Goal: Transaction & Acquisition: Purchase product/service

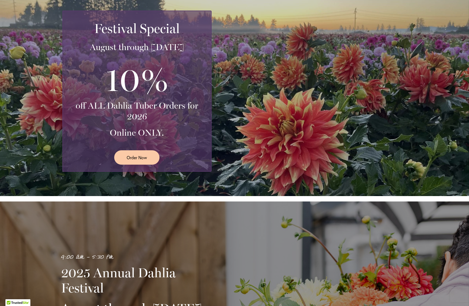
scroll to position [106, 0]
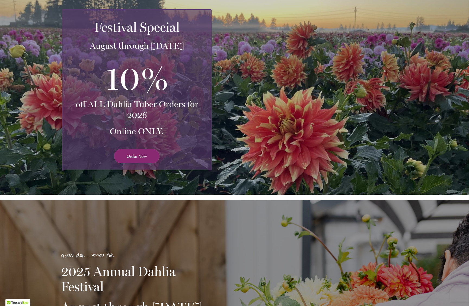
click at [135, 159] on span "Order Now" at bounding box center [137, 156] width 20 height 6
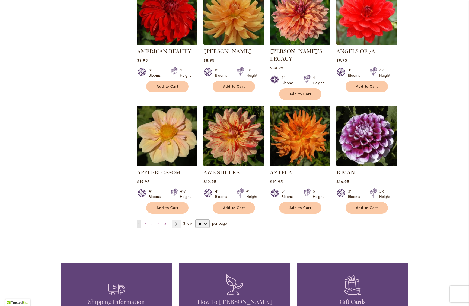
scroll to position [370, 0]
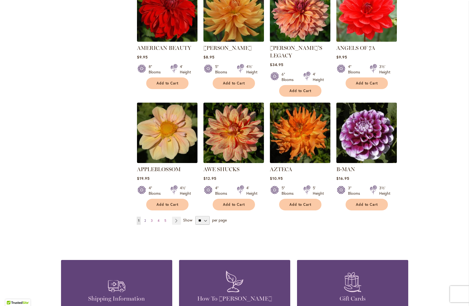
click at [144, 219] on span "2" at bounding box center [145, 221] width 2 height 4
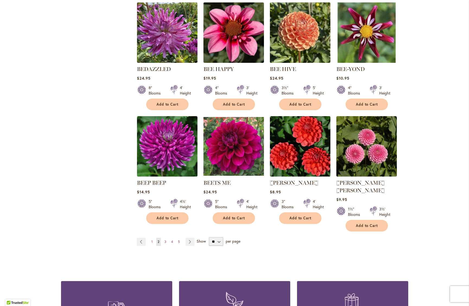
scroll to position [350, 0]
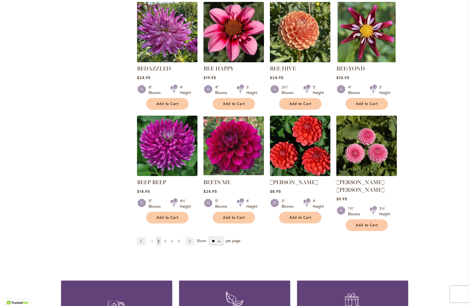
click at [165, 238] on link "Page 3" at bounding box center [165, 242] width 5 height 8
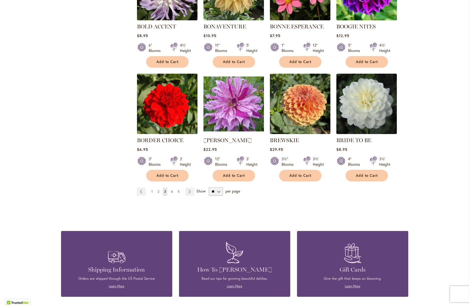
scroll to position [394, 0]
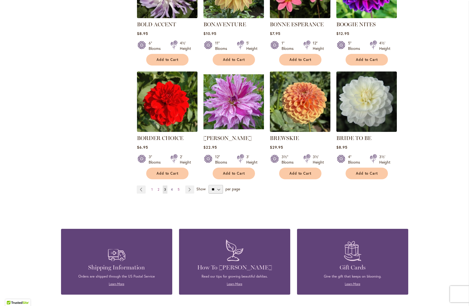
click at [171, 190] on span "4" at bounding box center [172, 190] width 2 height 4
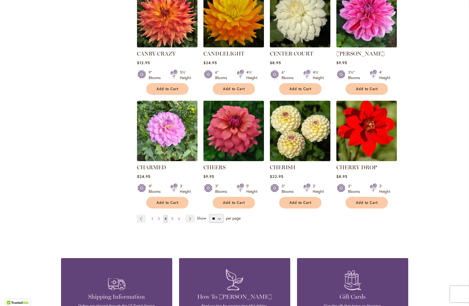
scroll to position [372, 0]
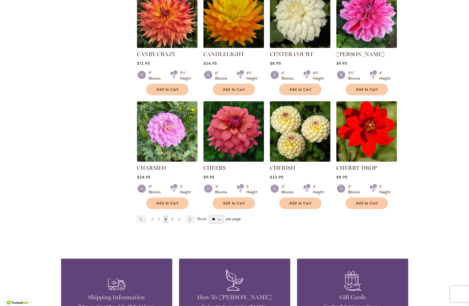
click at [171, 220] on span "5" at bounding box center [172, 219] width 2 height 4
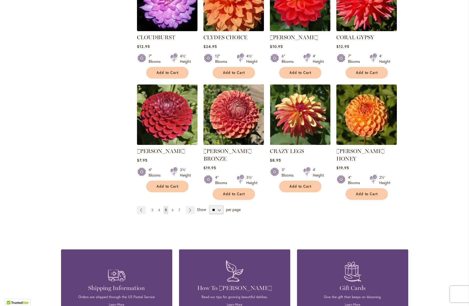
scroll to position [399, 0]
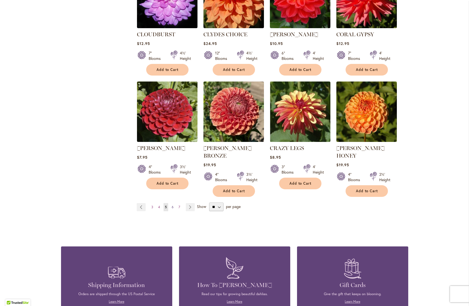
click at [172, 205] on span "6" at bounding box center [173, 207] width 2 height 4
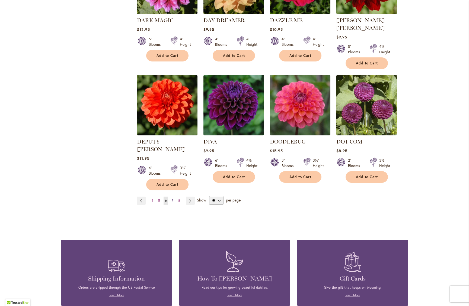
scroll to position [402, 0]
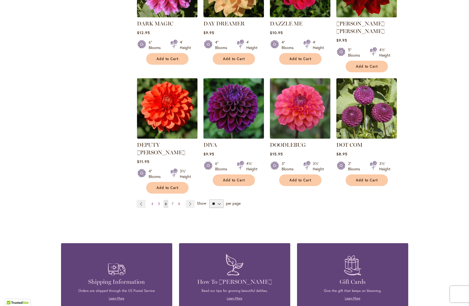
click at [172, 202] on span "7" at bounding box center [173, 204] width 2 height 4
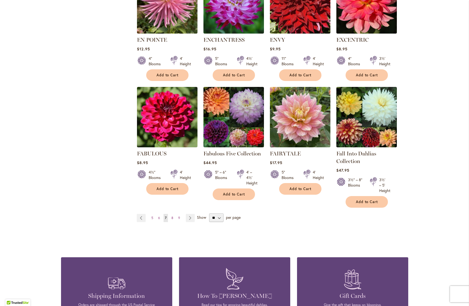
scroll to position [380, 0]
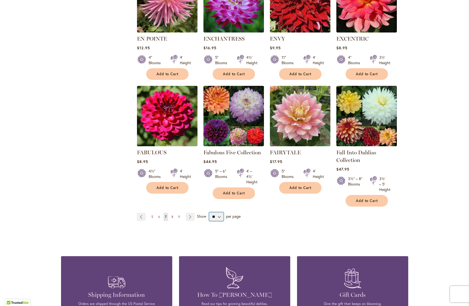
select select "**"
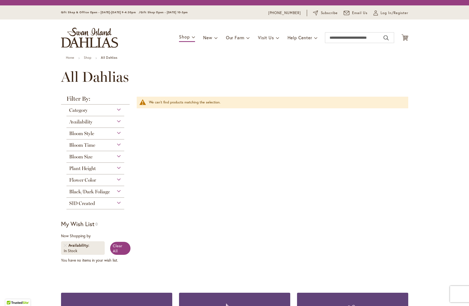
scroll to position [0, 0]
click at [214, 236] on div "Filter by: Filter By: Category Best Sellers 29 items New 3 items New & Exclusive" at bounding box center [234, 186] width 347 height 181
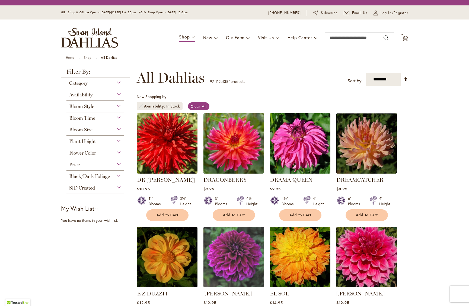
select select "**"
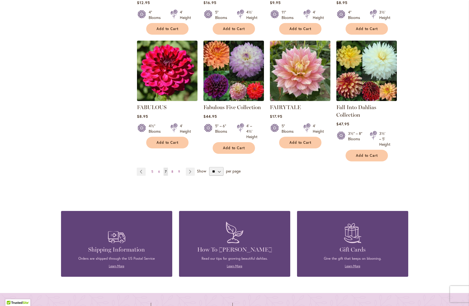
scroll to position [429, 0]
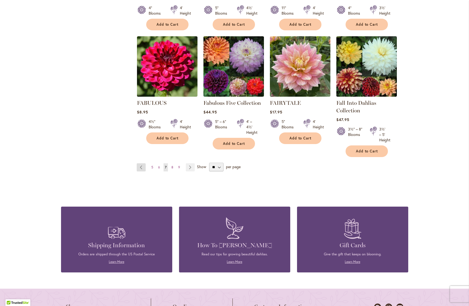
click at [139, 166] on link "Page Previous" at bounding box center [141, 167] width 9 height 8
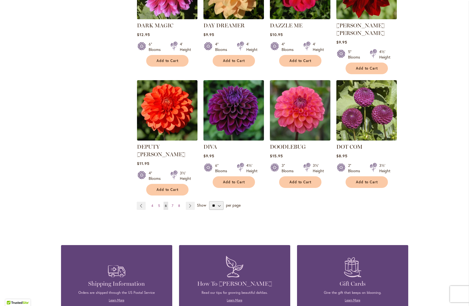
scroll to position [401, 0]
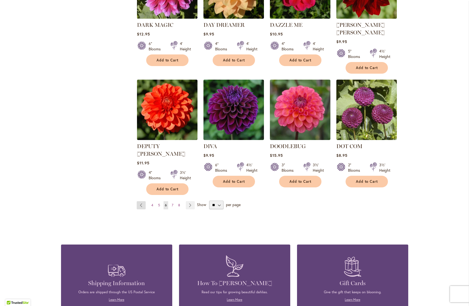
click at [140, 201] on link "Page Previous" at bounding box center [141, 205] width 9 height 8
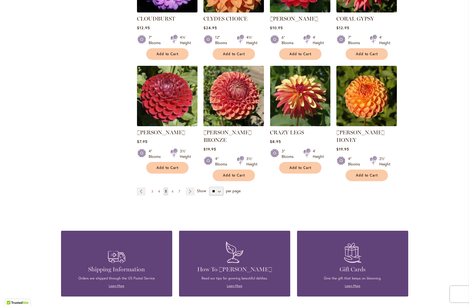
scroll to position [393, 0]
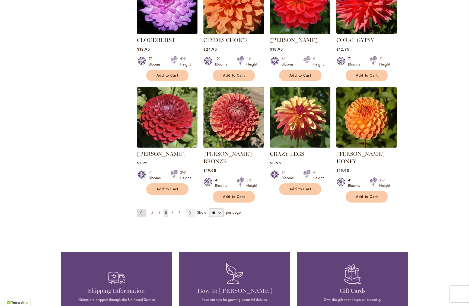
click at [138, 209] on link "Page Previous" at bounding box center [141, 213] width 9 height 8
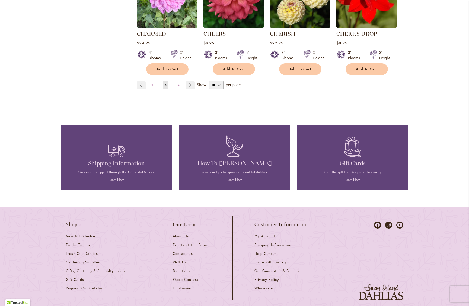
scroll to position [490, 0]
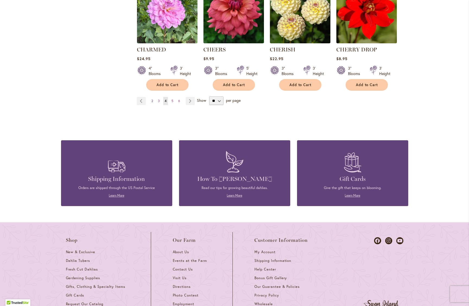
click at [151, 101] on span "2" at bounding box center [152, 101] width 2 height 4
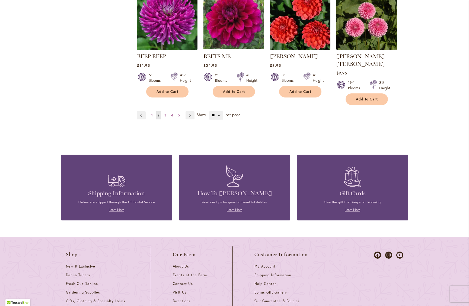
scroll to position [476, 0]
click at [150, 111] on link "Page 1" at bounding box center [152, 115] width 4 height 8
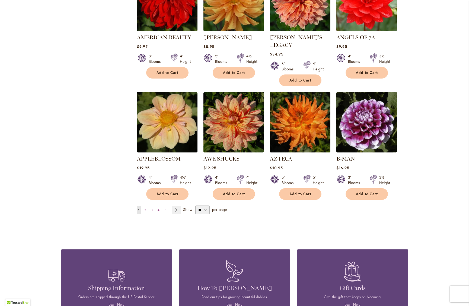
scroll to position [369, 0]
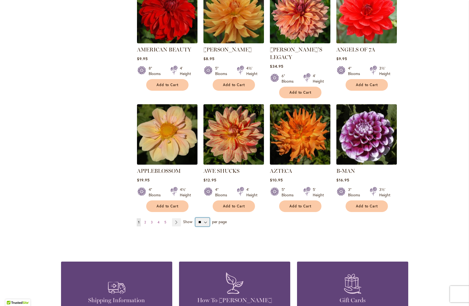
select select "**"
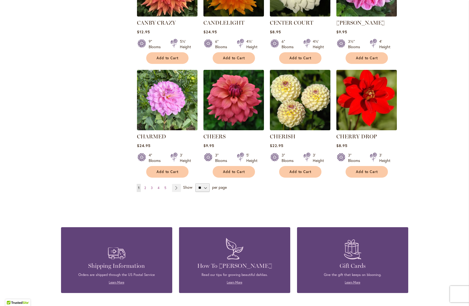
scroll to position [1788, 0]
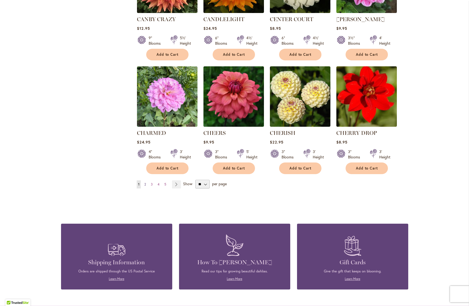
click at [144, 182] on span "2" at bounding box center [145, 184] width 2 height 4
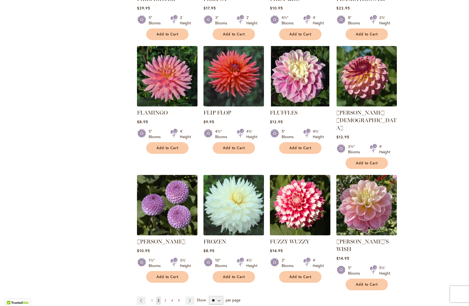
scroll to position [1752, 0]
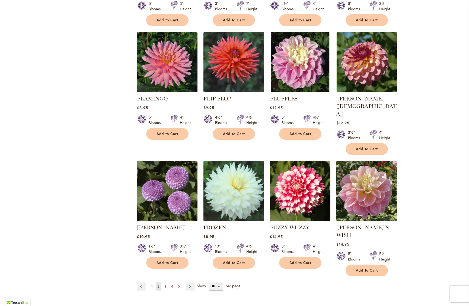
click at [164, 283] on link "Page 3" at bounding box center [165, 287] width 5 height 8
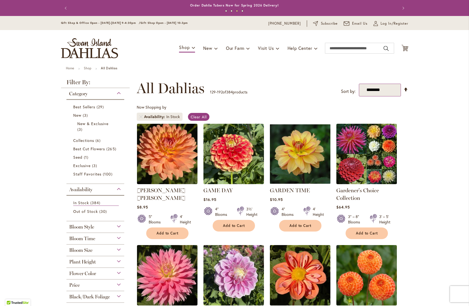
select select "*****"
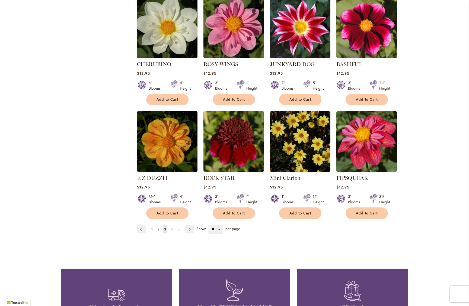
scroll to position [1784, 0]
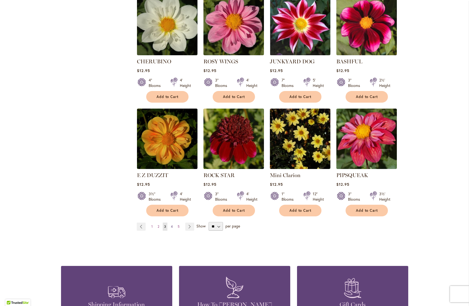
click at [171, 225] on span "4" at bounding box center [172, 227] width 2 height 4
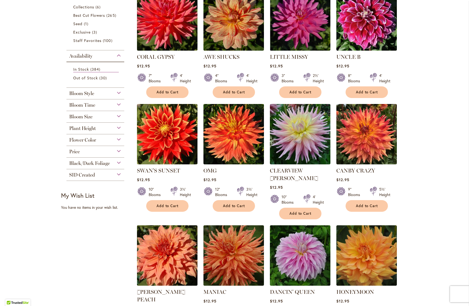
scroll to position [134, 0]
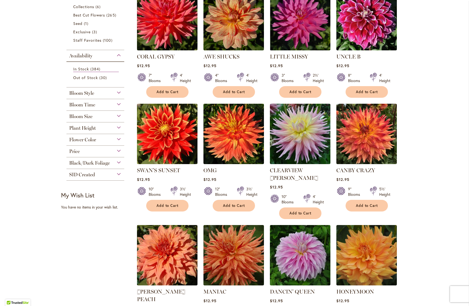
click at [116, 92] on div "Bloom Style" at bounding box center [95, 92] width 58 height 9
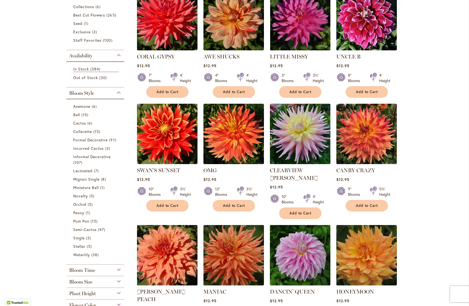
click at [114, 94] on div "Bloom Style" at bounding box center [95, 92] width 58 height 9
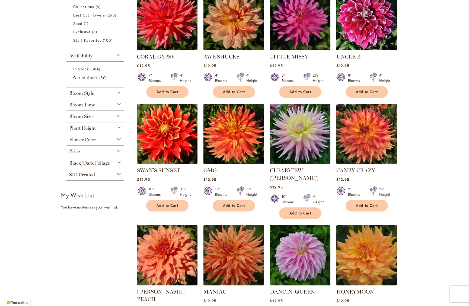
click at [115, 140] on div "Flower Color" at bounding box center [95, 138] width 58 height 9
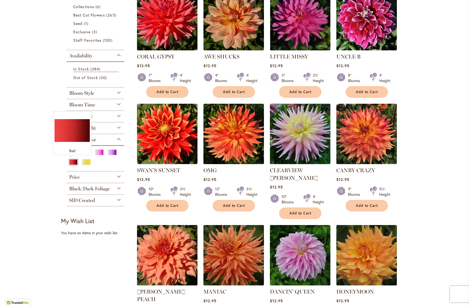
click at [70, 162] on div "Red" at bounding box center [73, 162] width 9 height 6
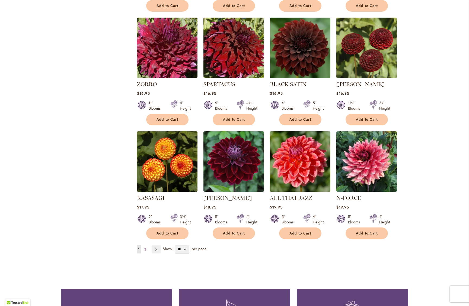
scroll to position [1762, 0]
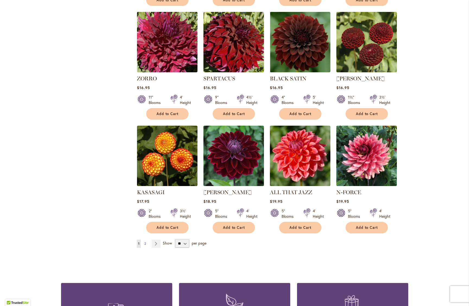
click at [144, 242] on span "2" at bounding box center [145, 244] width 2 height 4
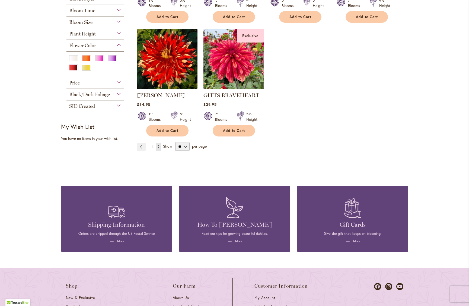
scroll to position [212, 0]
click at [151, 147] on span "1" at bounding box center [151, 147] width 1 height 4
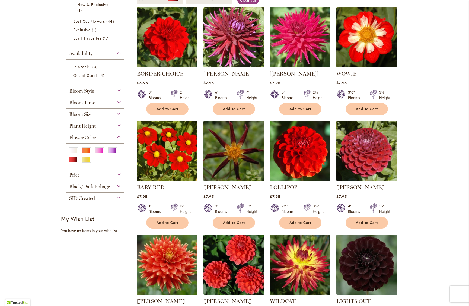
scroll to position [120, 0]
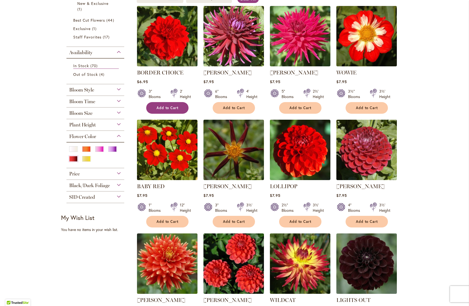
click at [166, 110] on span "Add to Cart" at bounding box center [167, 108] width 22 height 5
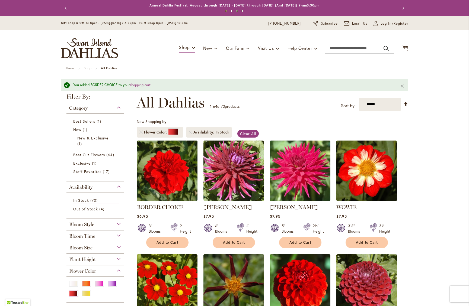
scroll to position [0, 0]
